Goal: Task Accomplishment & Management: Complete application form

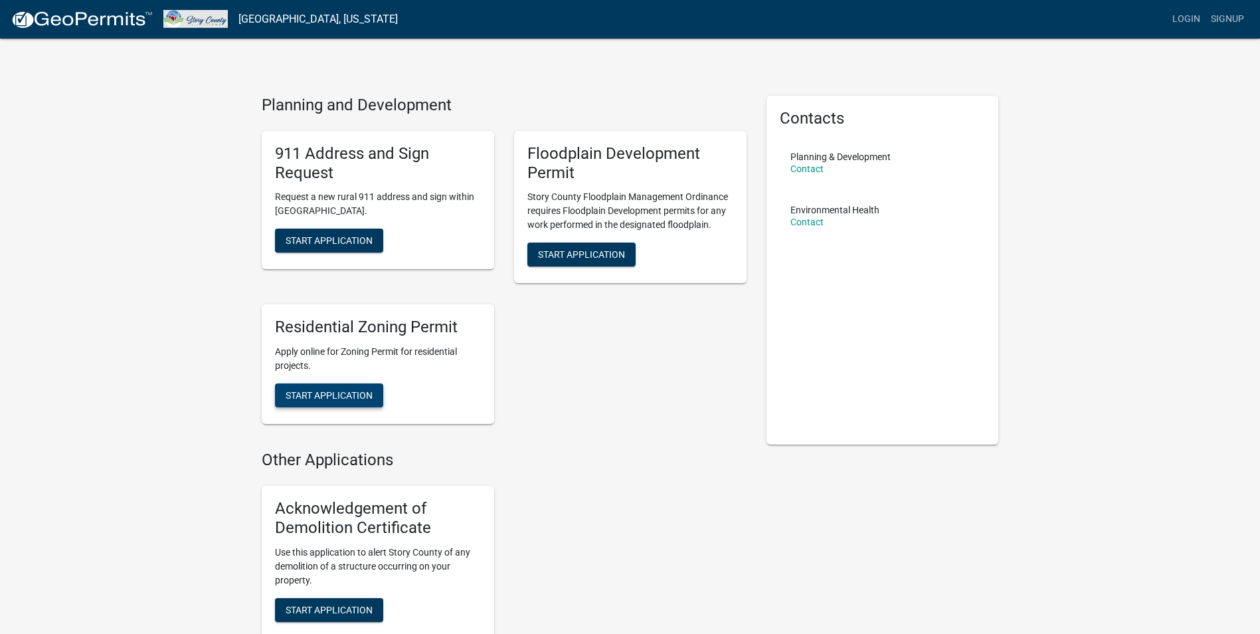
click at [341, 388] on button "Start Application" at bounding box center [329, 395] width 108 height 24
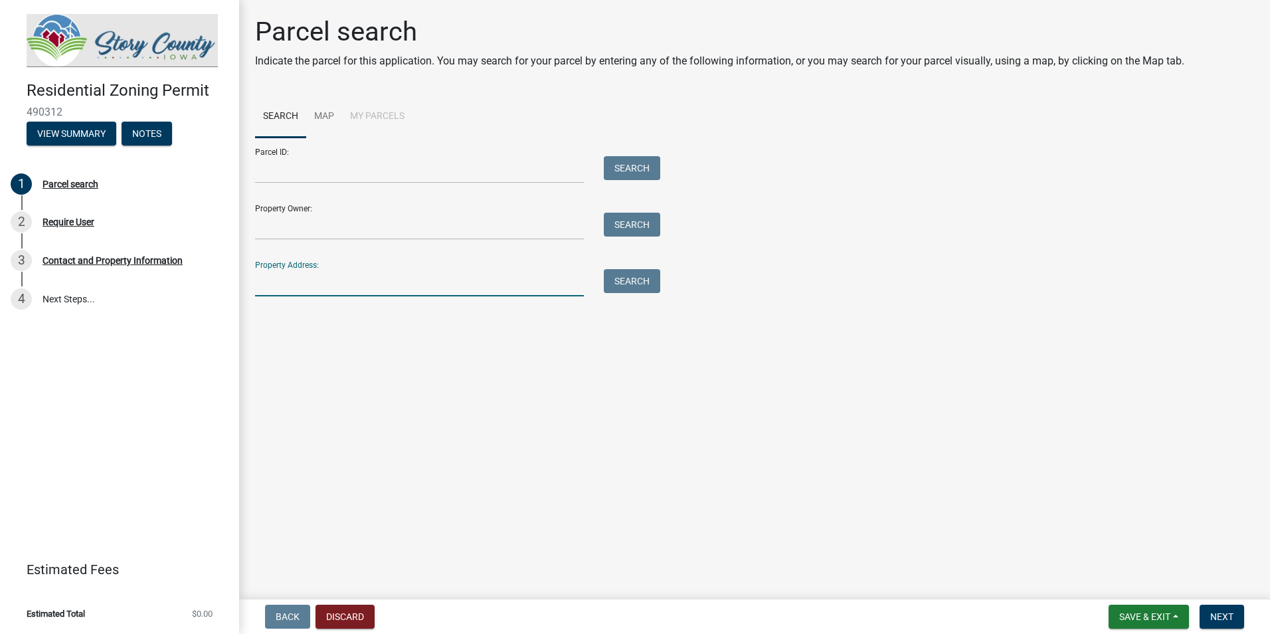
click at [455, 286] on input "Property Address:" at bounding box center [419, 282] width 329 height 27
type input "1441 WEST MAPLE AVE"
click at [639, 277] on button "Search" at bounding box center [632, 281] width 56 height 24
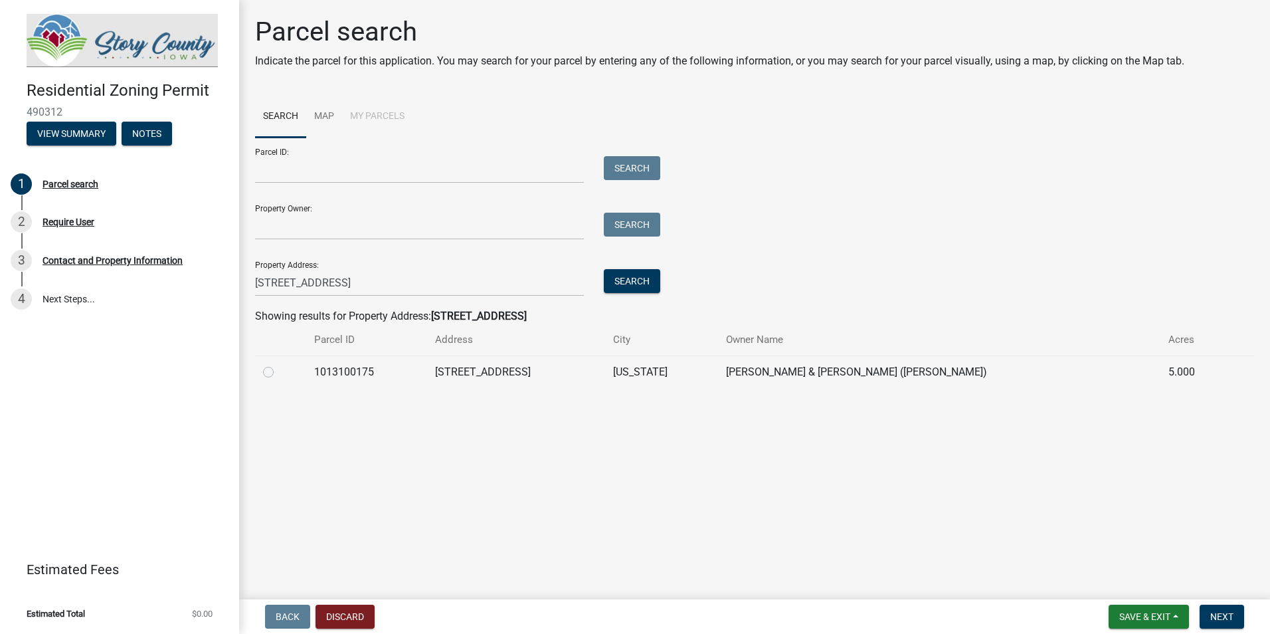
click at [279, 364] on label at bounding box center [279, 364] width 0 height 0
click at [279, 373] on input "radio" at bounding box center [283, 368] width 9 height 9
radio input "true"
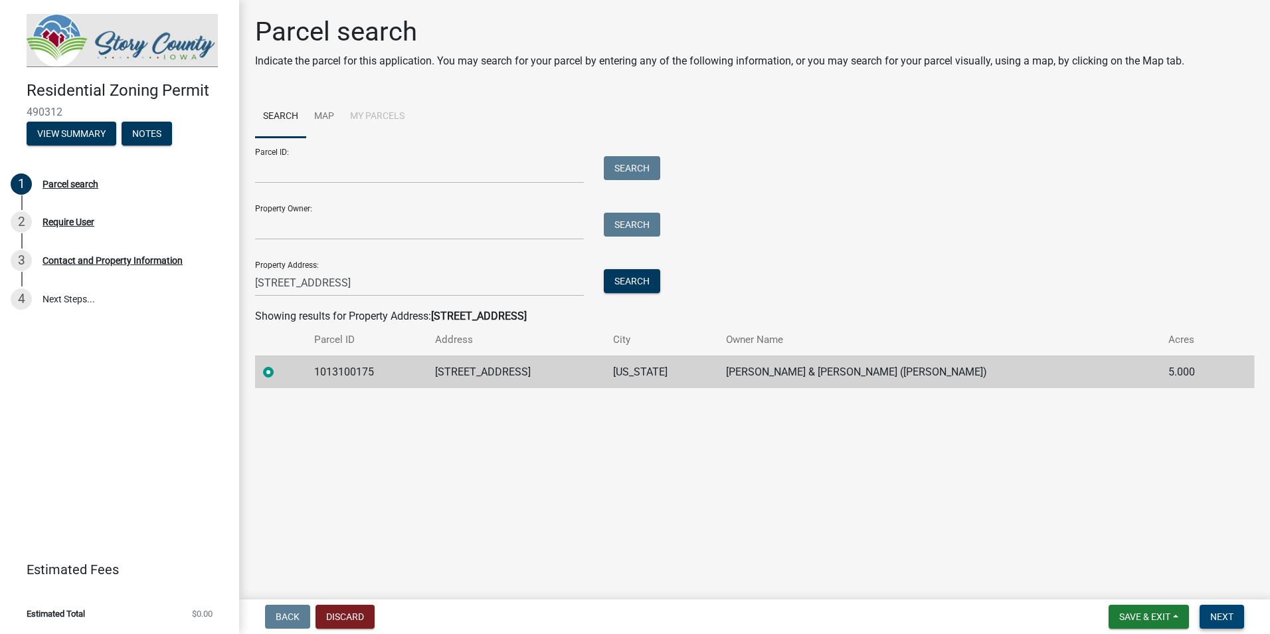
click at [1221, 611] on span "Next" at bounding box center [1221, 616] width 23 height 11
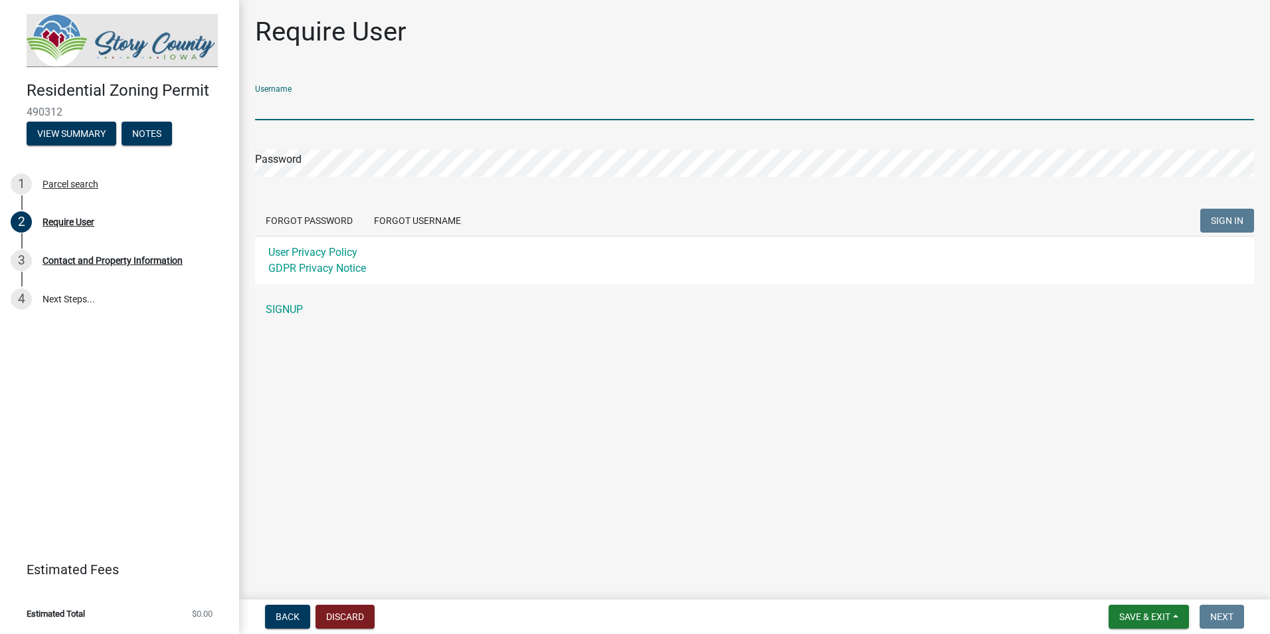
click at [262, 99] on input "Username" at bounding box center [754, 106] width 999 height 27
click at [278, 314] on link "SIGNUP" at bounding box center [754, 309] width 999 height 27
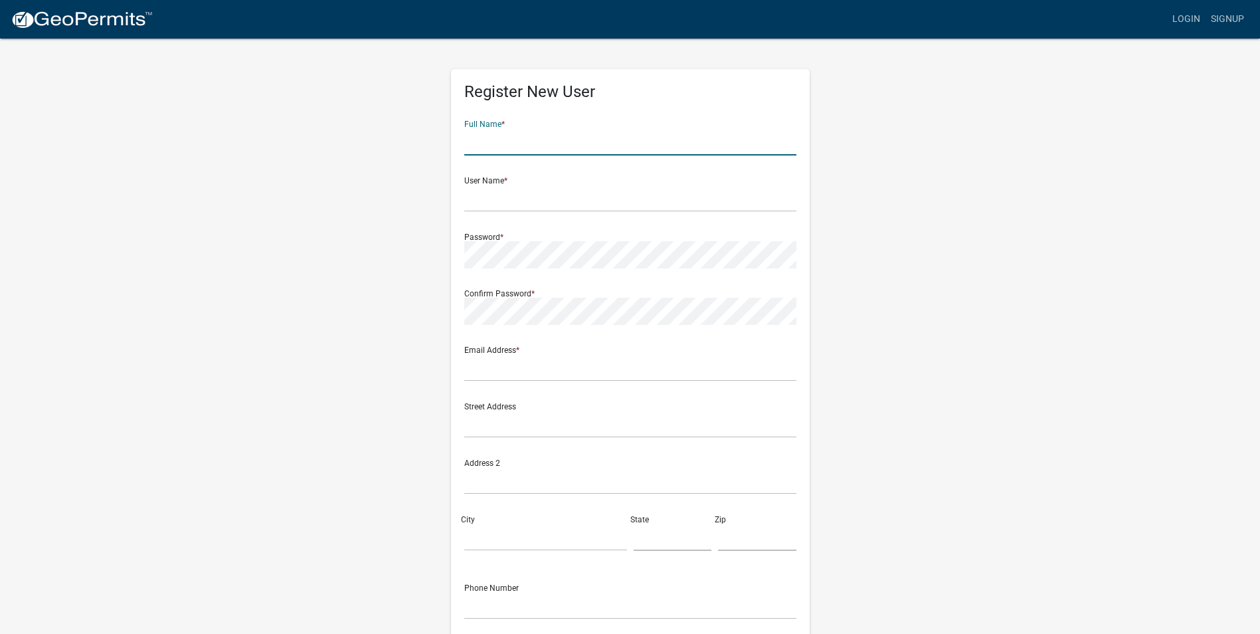
click at [513, 142] on input "text" at bounding box center [630, 141] width 332 height 27
type input "[PERSON_NAME]"
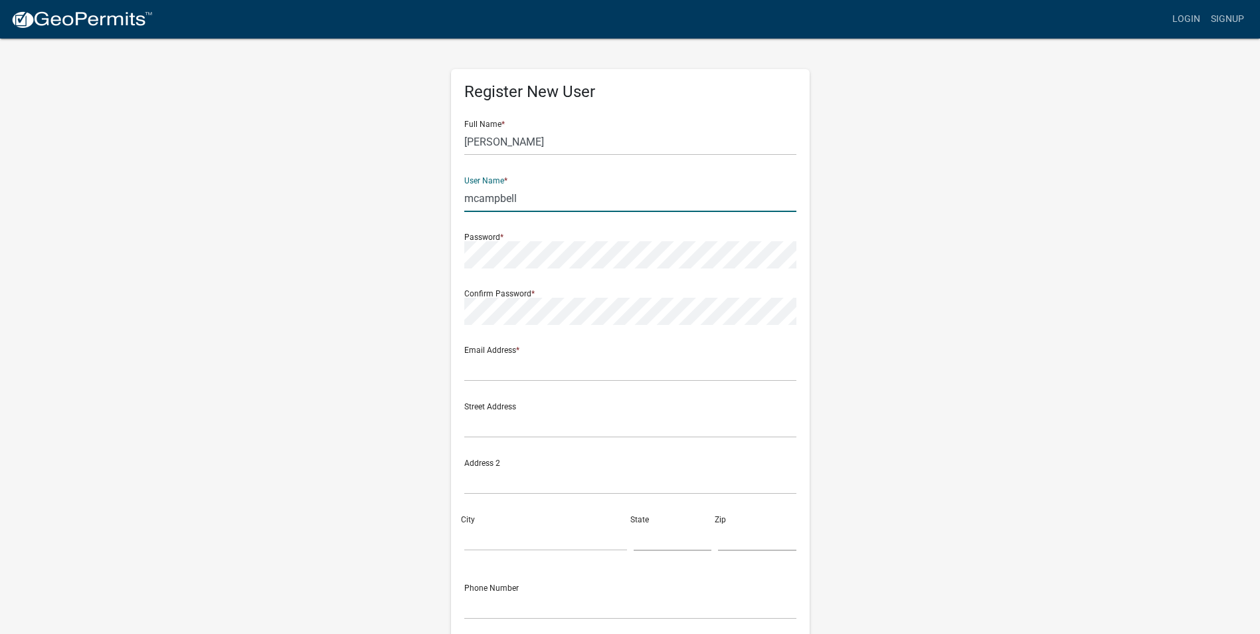
type input "mcampbell"
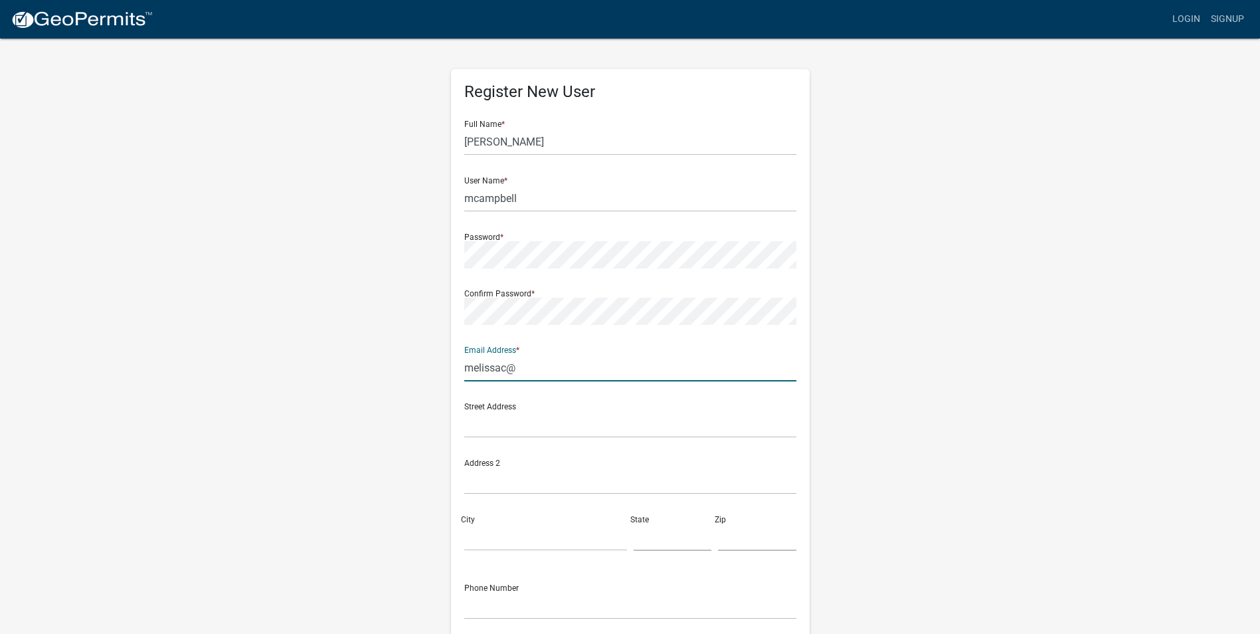
type input "[EMAIL_ADDRESS][DOMAIN_NAME]"
type input "PO Box 248"
type input "Polk City"
type input "IA"
type input "50226"
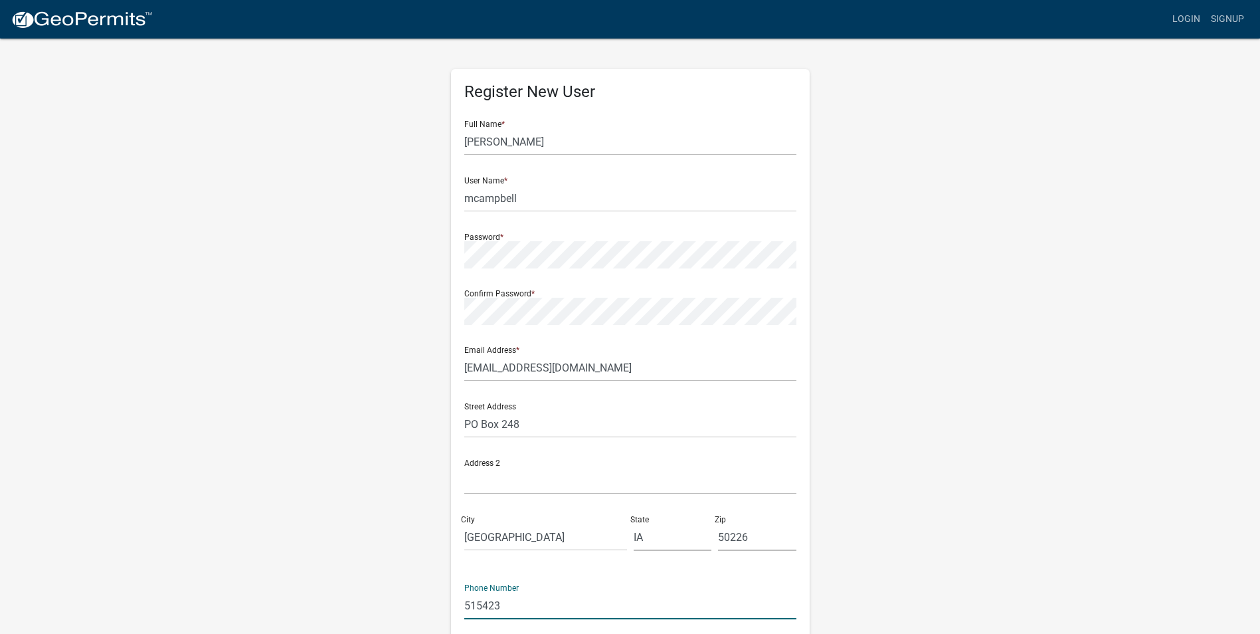
type input "5154232614"
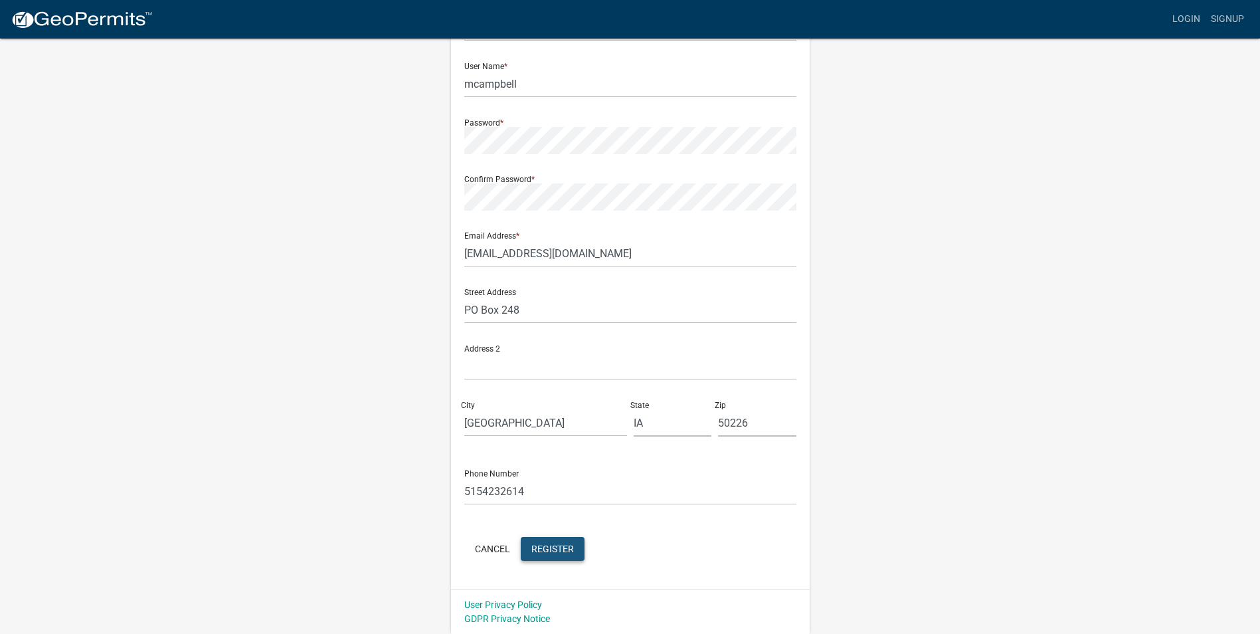
click at [561, 548] on span "Register" at bounding box center [552, 548] width 43 height 11
type input "mcampbell614"
click at [541, 553] on span "Register" at bounding box center [552, 548] width 43 height 11
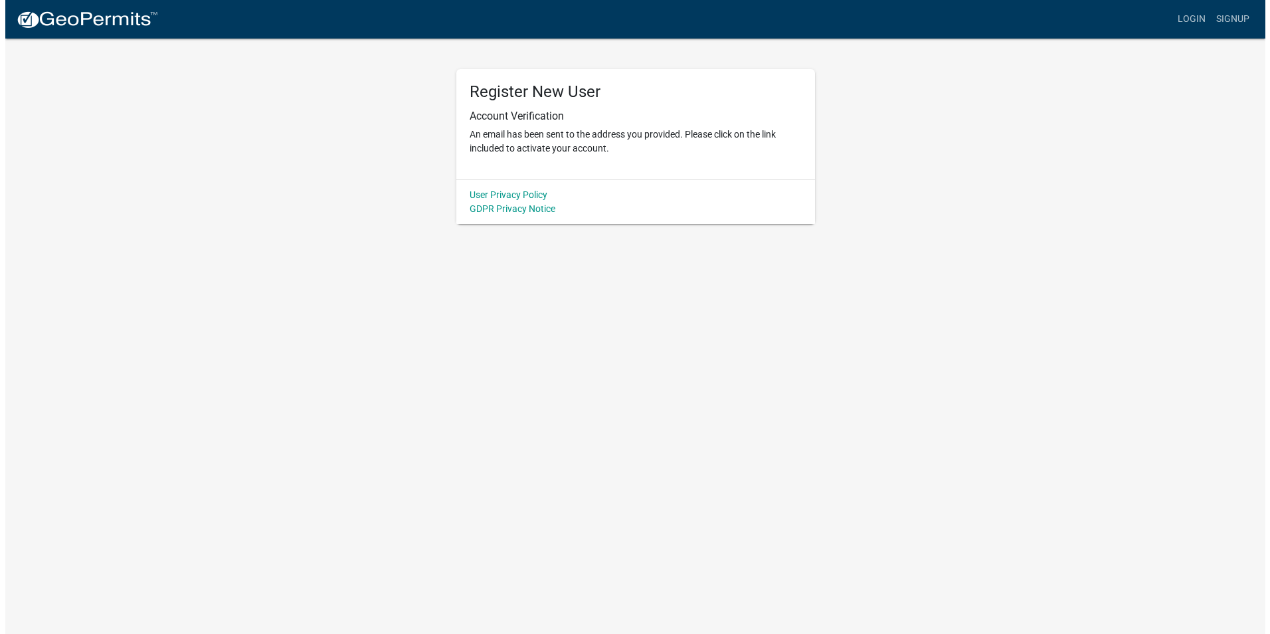
scroll to position [0, 0]
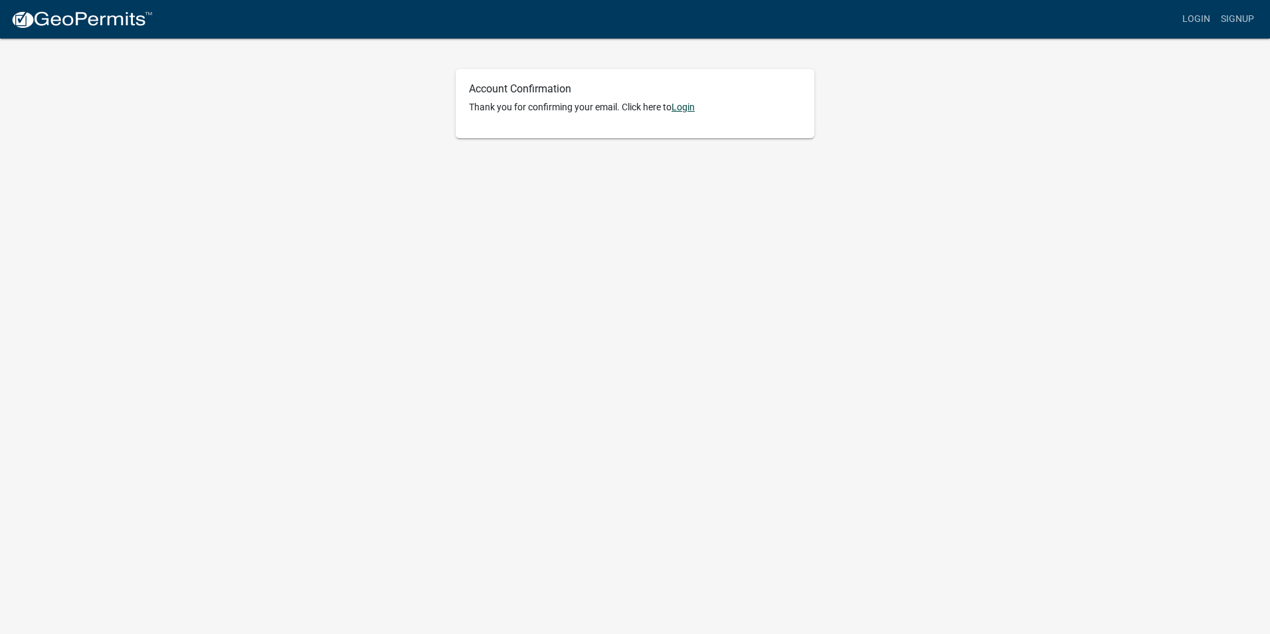
click at [679, 108] on link "Login" at bounding box center [682, 107] width 23 height 11
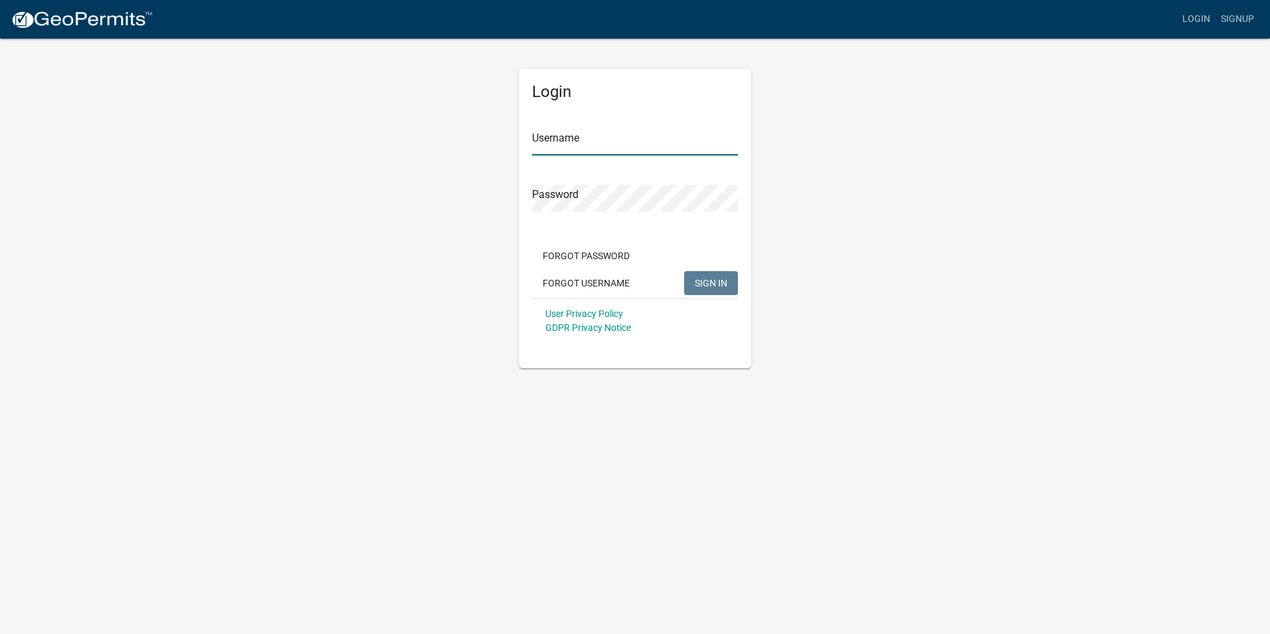
type input "mcampbell614"
click at [708, 288] on span "SIGN IN" at bounding box center [711, 282] width 33 height 11
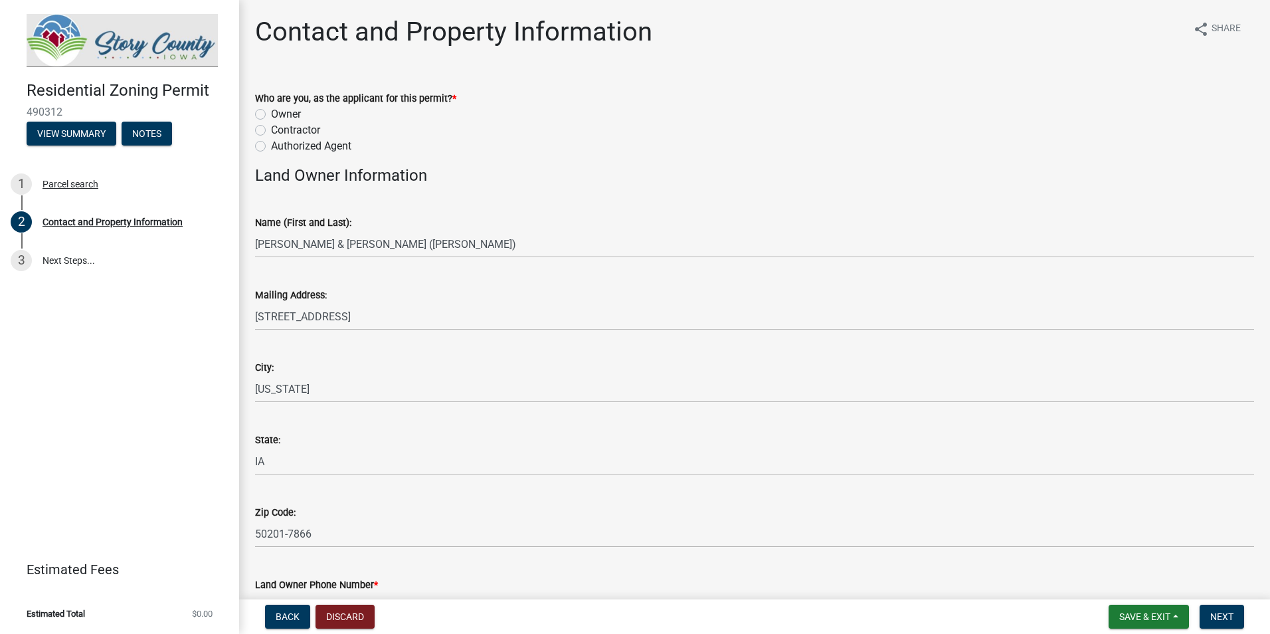
click at [271, 130] on label "Contractor" at bounding box center [295, 130] width 49 height 16
click at [271, 130] on input "Contractor" at bounding box center [275, 126] width 9 height 9
radio input "true"
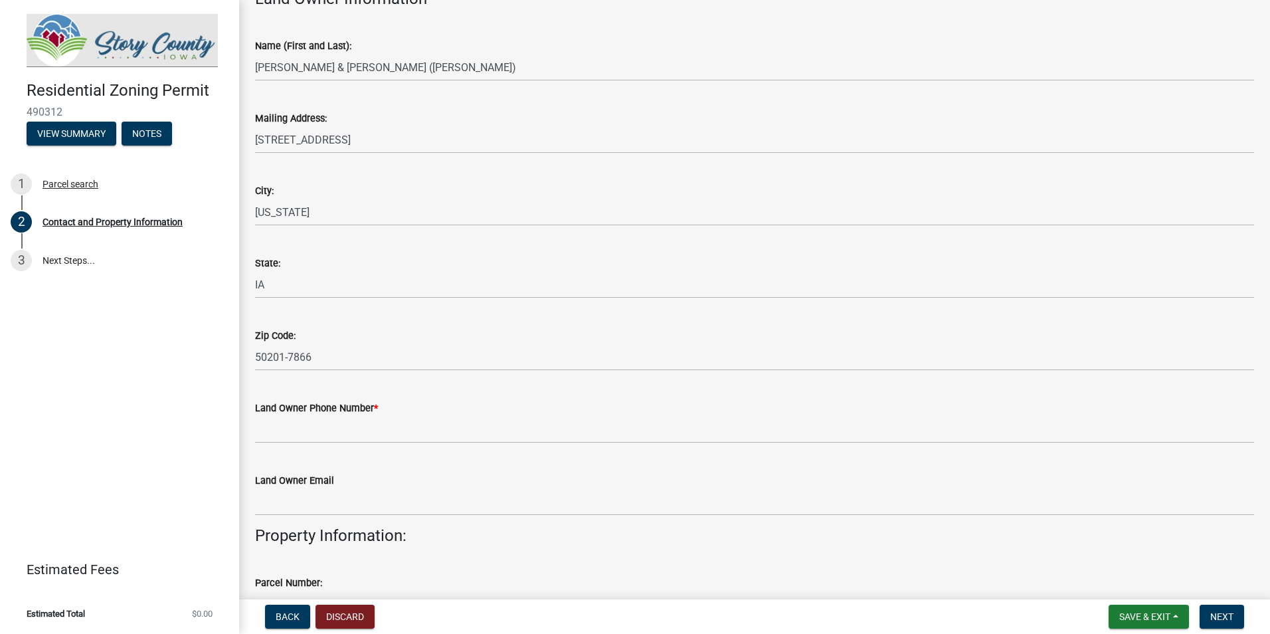
scroll to position [199, 0]
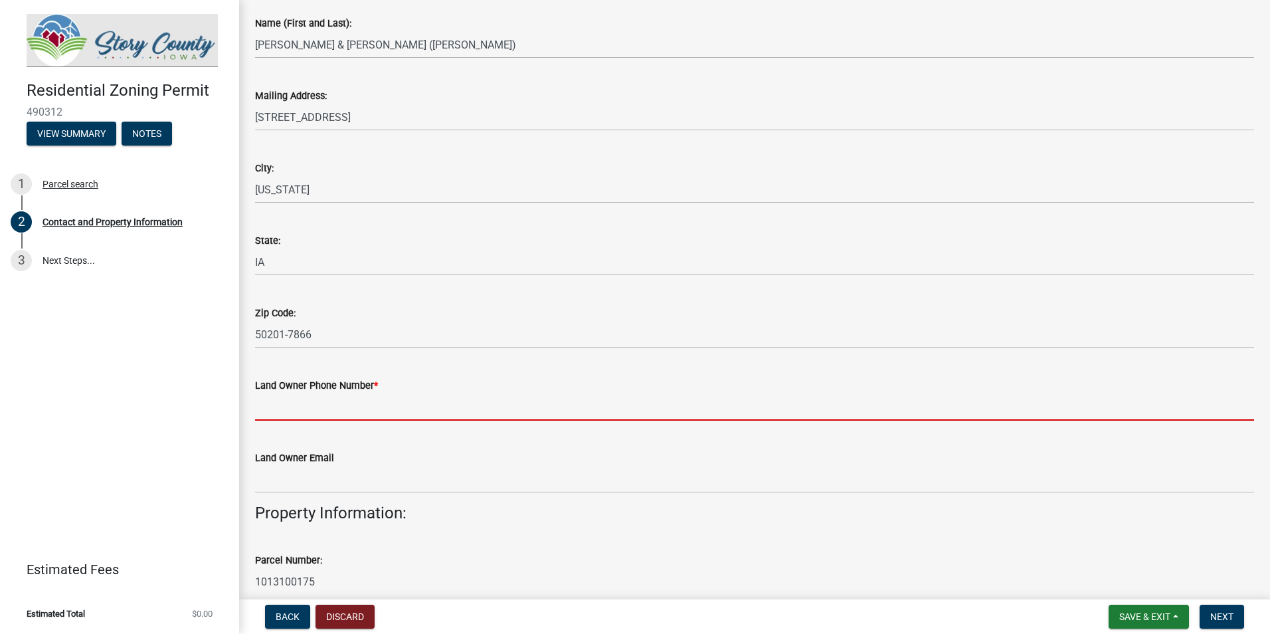
click at [278, 409] on input "Land Owner Phone Number *" at bounding box center [754, 406] width 999 height 27
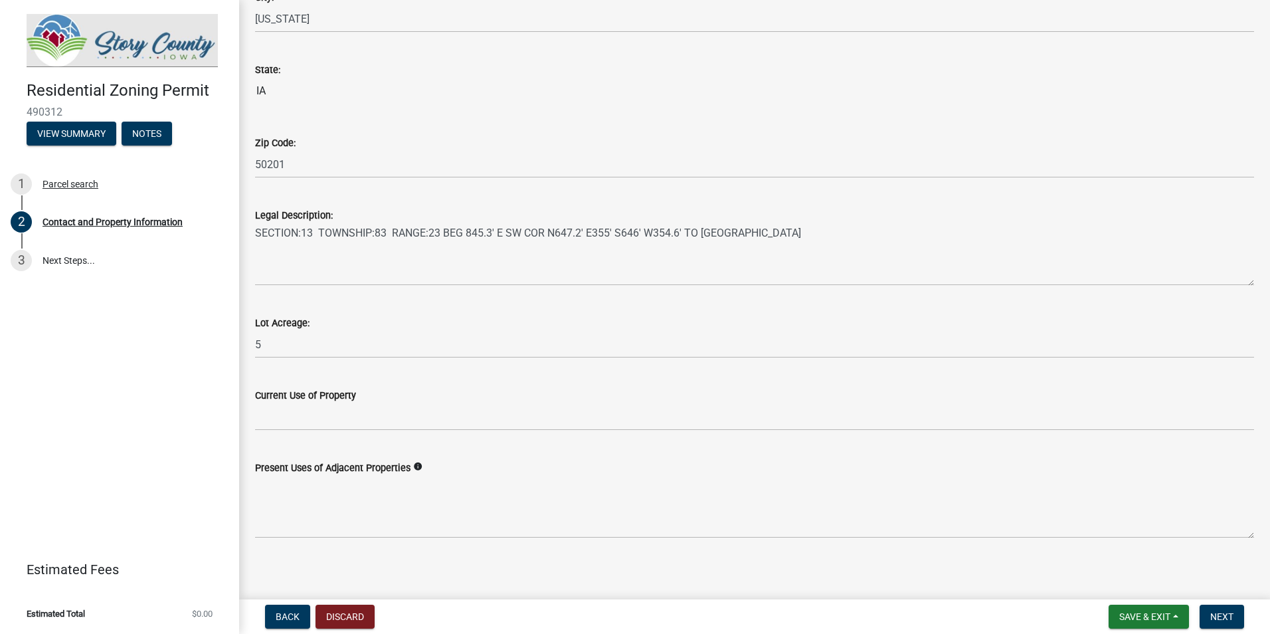
scroll to position [913, 0]
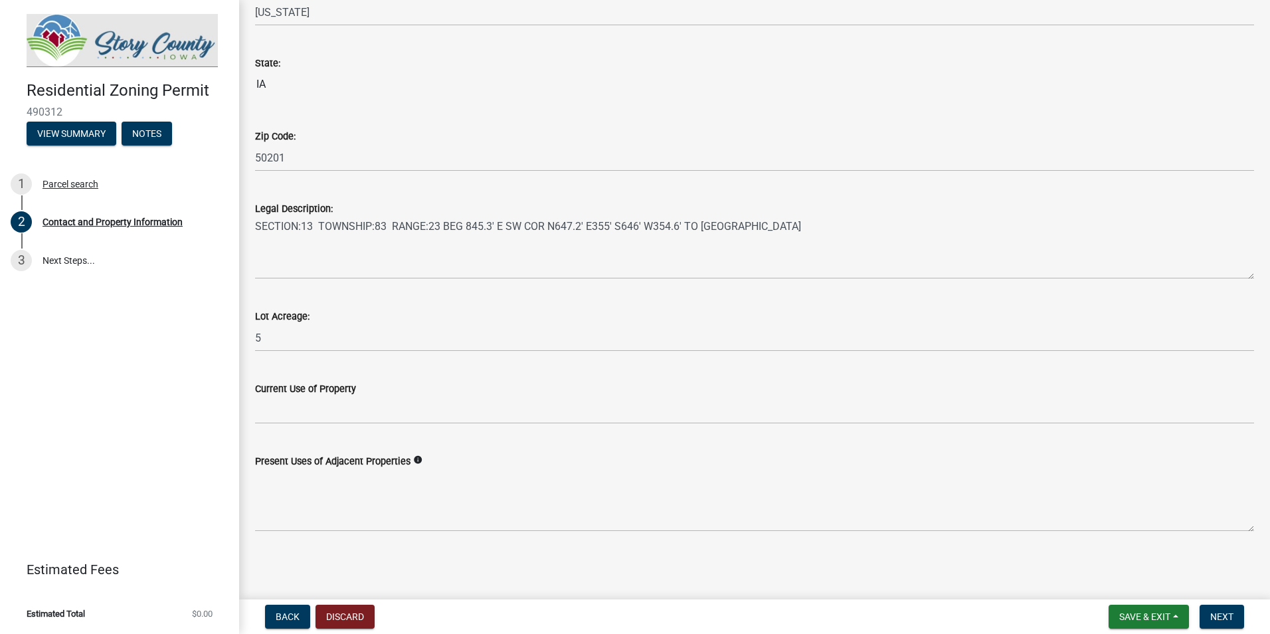
type input "5154508802"
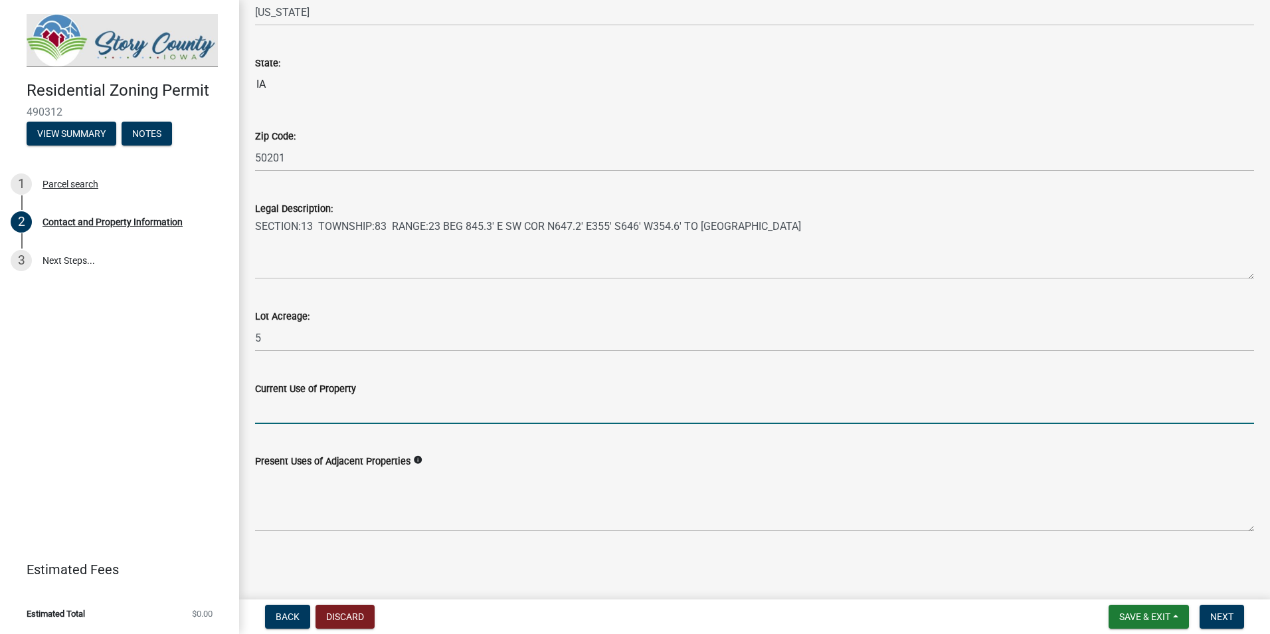
click at [328, 414] on input "Current Use of Property" at bounding box center [754, 409] width 999 height 27
type input "Residential"
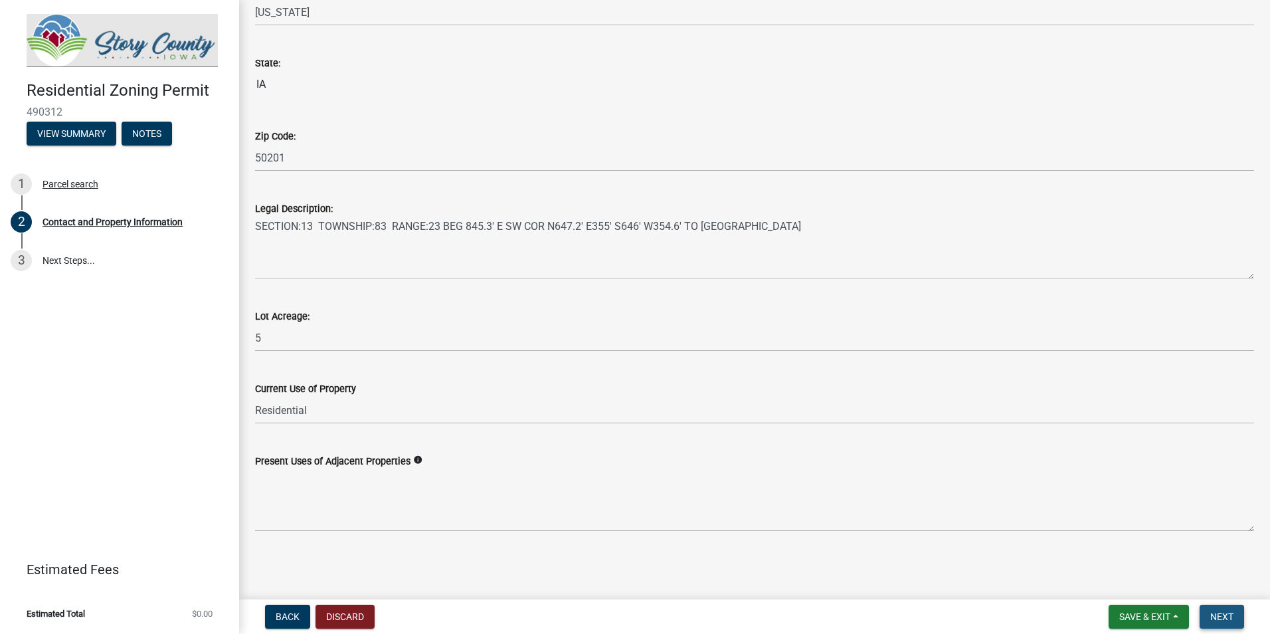
click at [1218, 621] on span "Next" at bounding box center [1221, 616] width 23 height 11
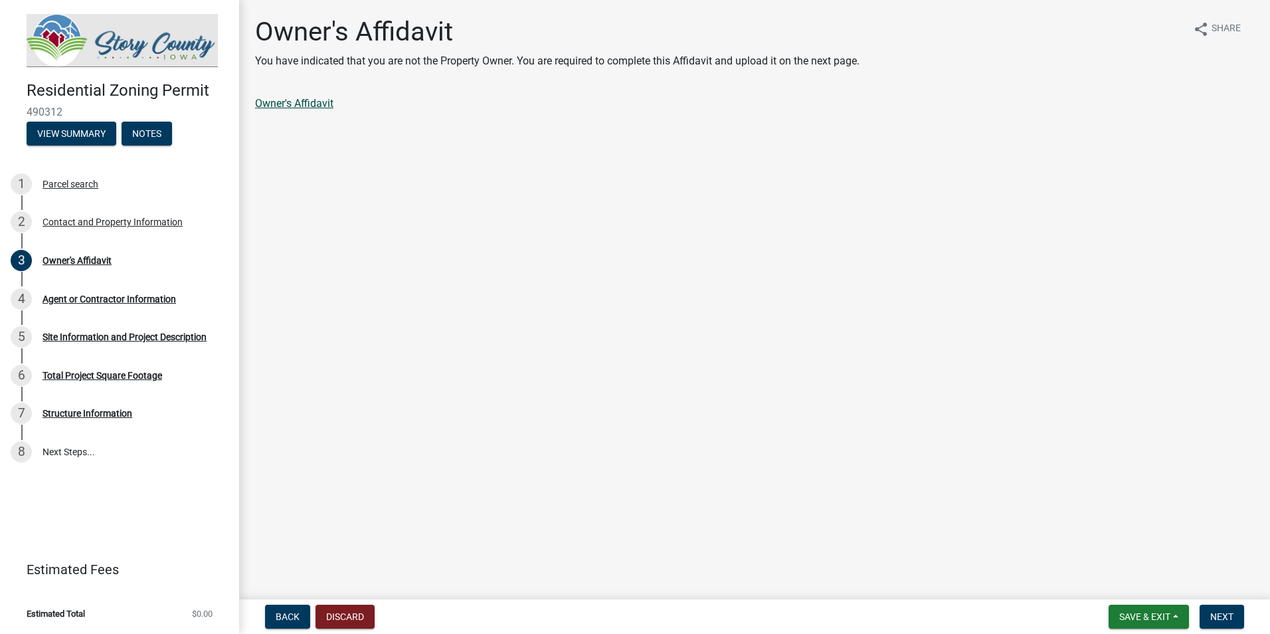
click at [305, 104] on link "Owner's Affidavit" at bounding box center [294, 103] width 78 height 13
click at [1230, 614] on span "Next" at bounding box center [1221, 616] width 23 height 11
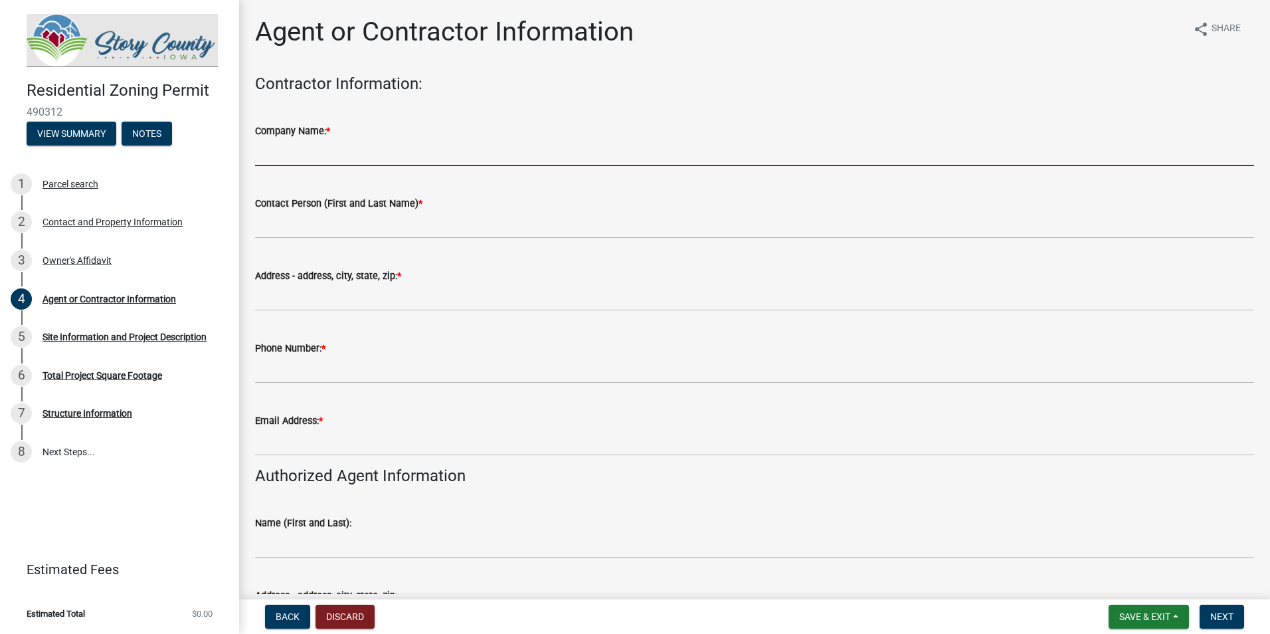
click at [367, 158] on input "Company Name: *" at bounding box center [754, 152] width 999 height 27
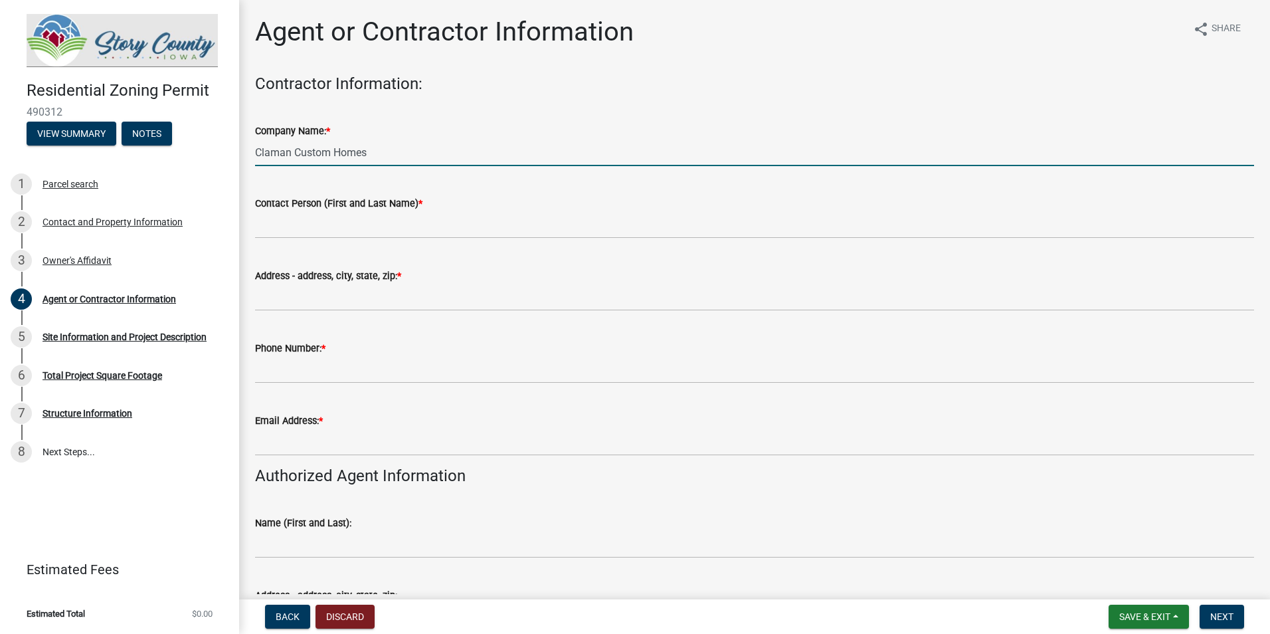
type input "Claman Custom Homes"
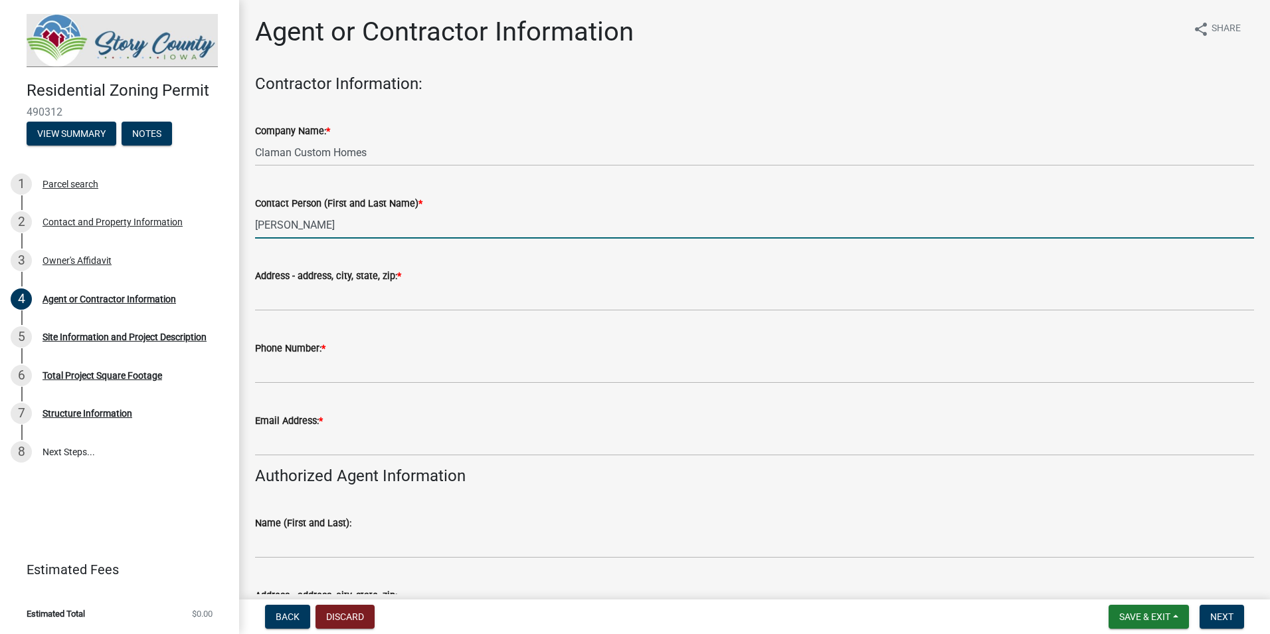
type input "[PERSON_NAME]"
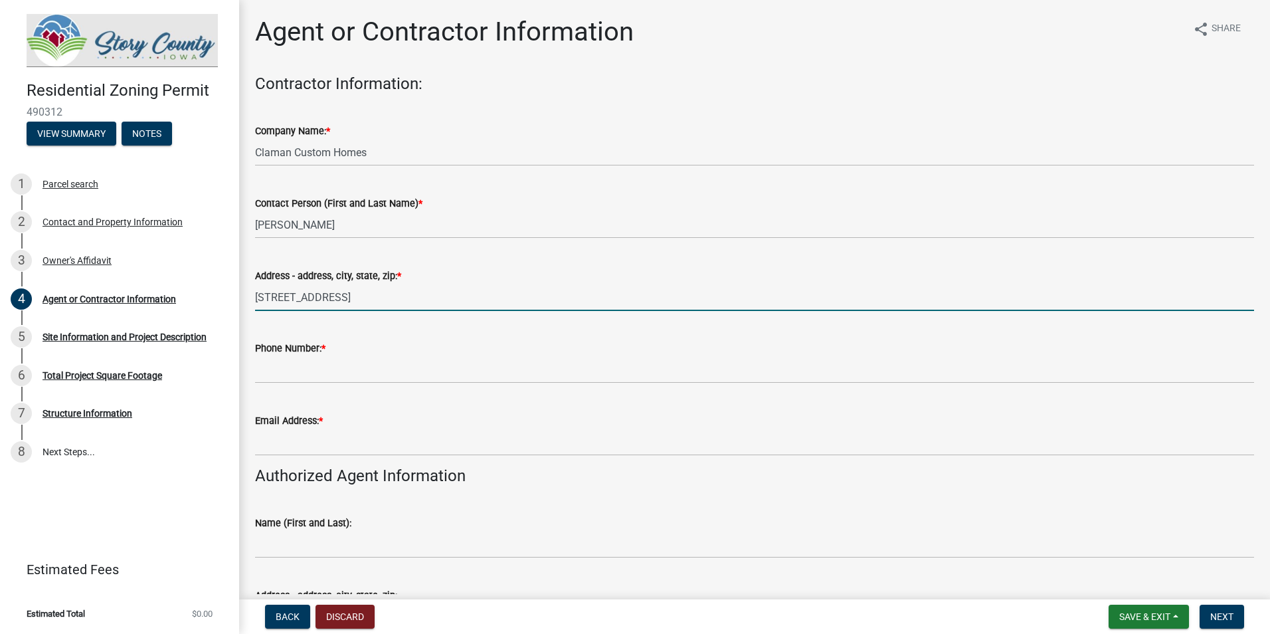
type input "[STREET_ADDRESS]"
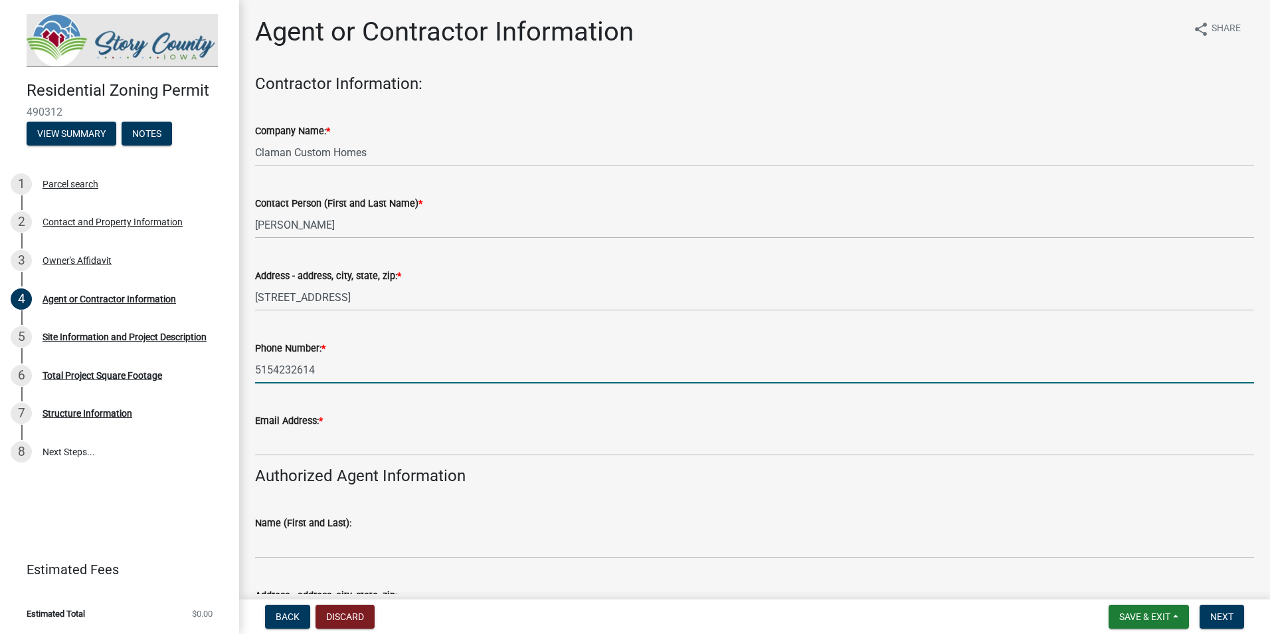
type input "5154232614"
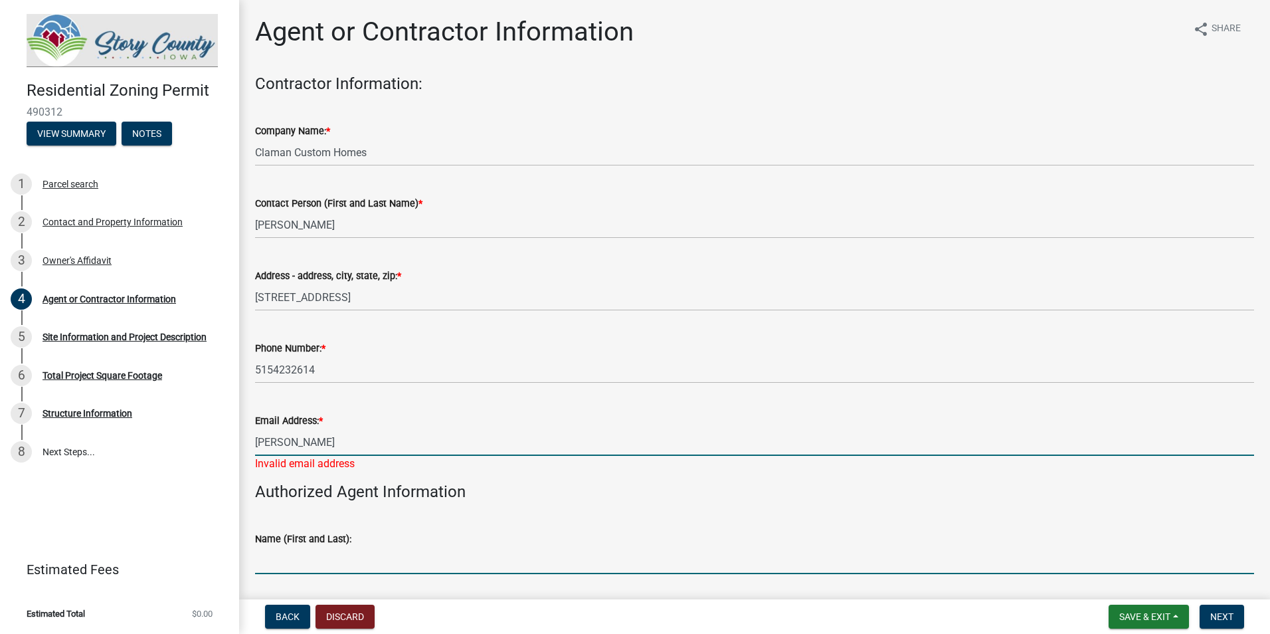
click at [296, 441] on input "[PERSON_NAME]" at bounding box center [754, 441] width 999 height 27
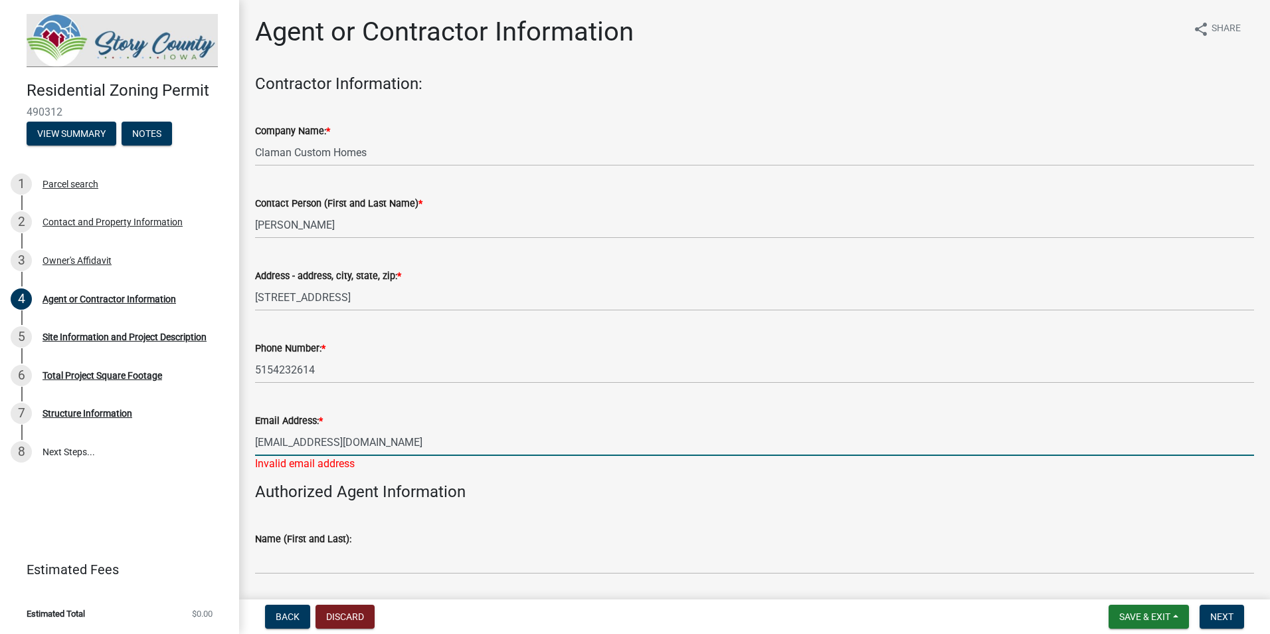
type input "[EMAIL_ADDRESS][DOMAIN_NAME]"
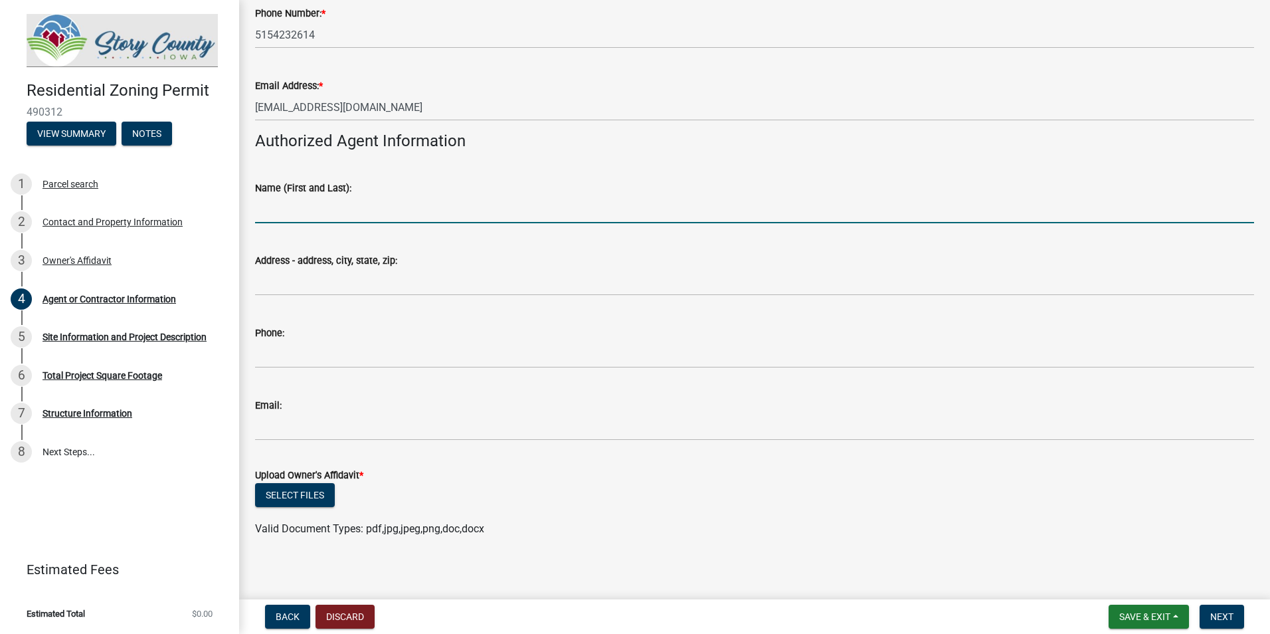
scroll to position [341, 0]
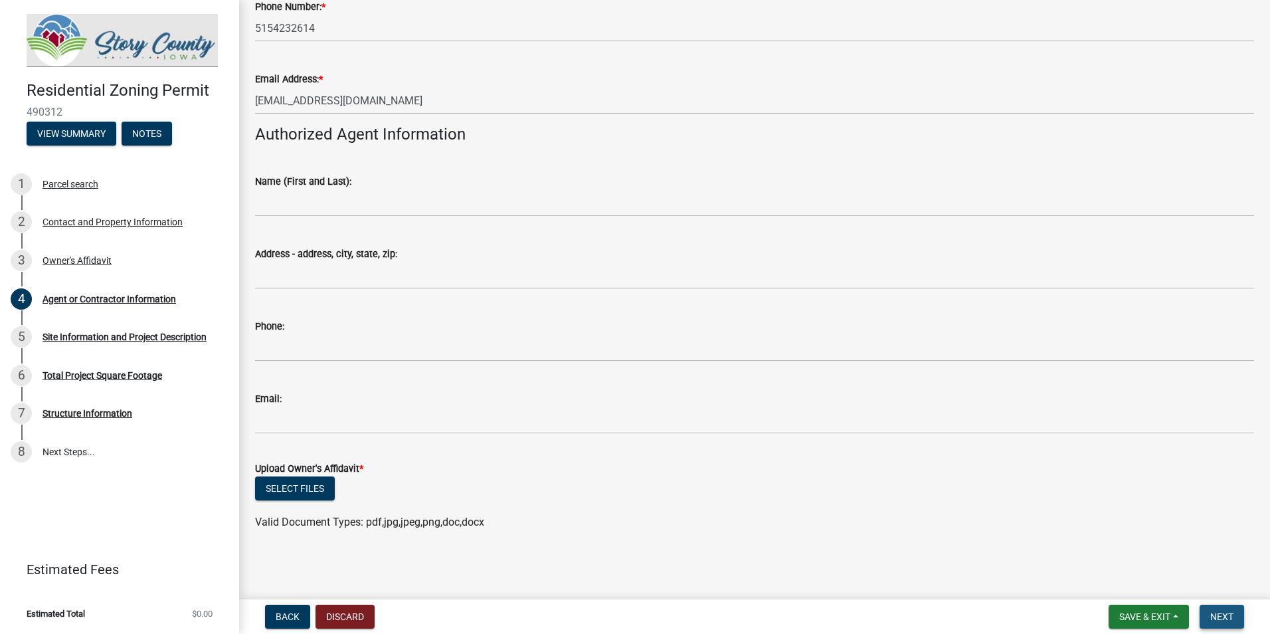
click at [1228, 611] on span "Next" at bounding box center [1221, 616] width 23 height 11
click at [1166, 620] on span "Save & Exit" at bounding box center [1144, 616] width 51 height 11
click at [1123, 582] on button "Save & Exit" at bounding box center [1136, 582] width 106 height 32
